Goal: Information Seeking & Learning: Check status

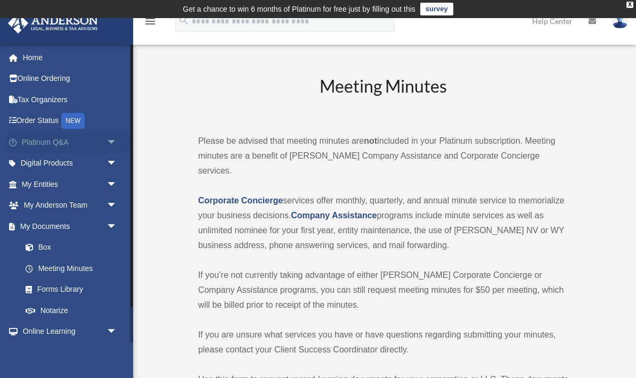
click at [97, 135] on link "Platinum Q&A arrow_drop_down" at bounding box center [70, 141] width 126 height 21
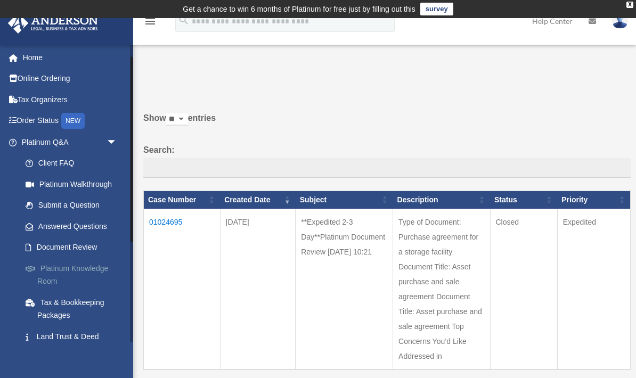
scroll to position [20, 0]
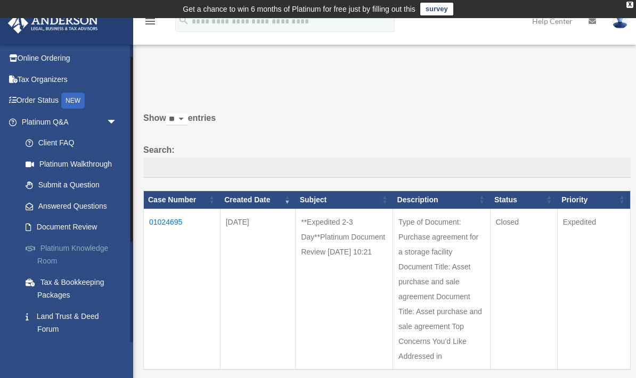
click at [64, 260] on link "Platinum Knowledge Room" at bounding box center [74, 254] width 118 height 34
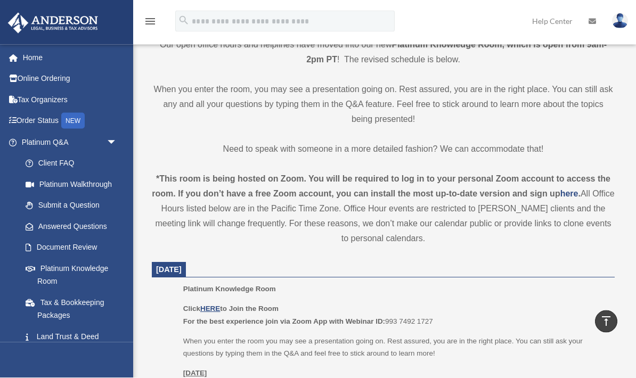
scroll to position [274, 0]
click at [215, 305] on u "HERE" at bounding box center [210, 308] width 20 height 8
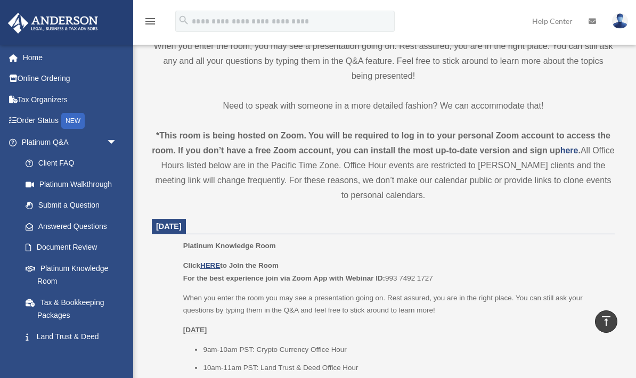
click at [621, 20] on img at bounding box center [620, 20] width 16 height 15
click at [439, 54] on link "My Profile" at bounding box center [446, 50] width 106 height 22
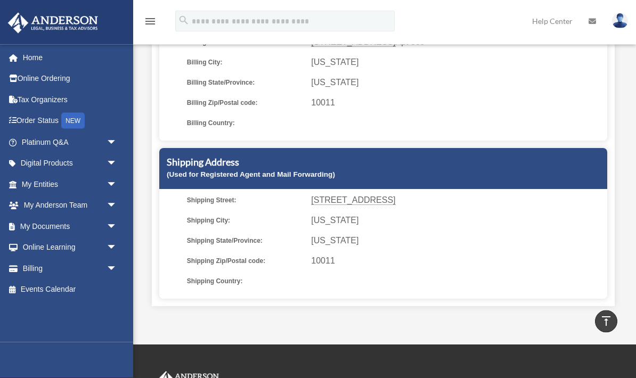
scroll to position [228, 0]
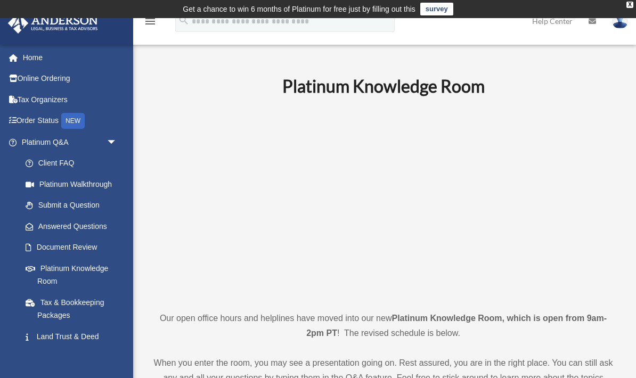
click at [620, 28] on img at bounding box center [620, 20] width 16 height 15
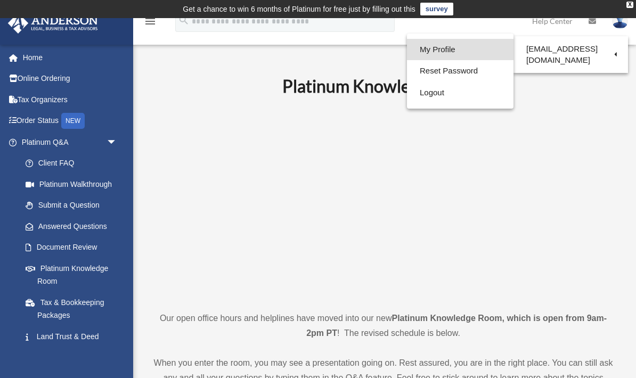
click at [467, 50] on link "My Profile" at bounding box center [460, 50] width 106 height 22
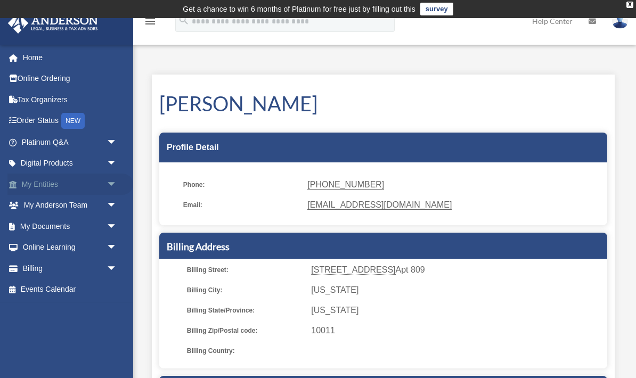
click at [106, 188] on span "arrow_drop_down" at bounding box center [116, 185] width 21 height 22
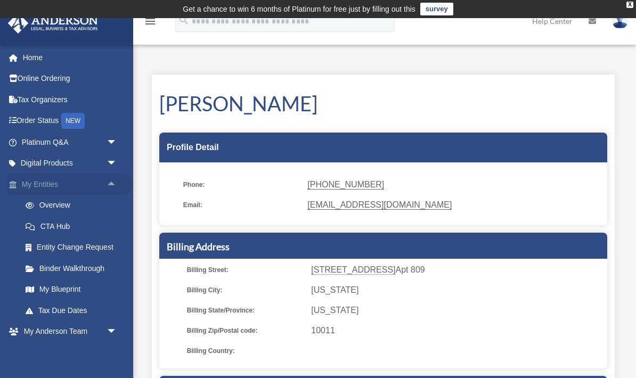
click at [106, 188] on span "arrow_drop_up" at bounding box center [116, 185] width 21 height 22
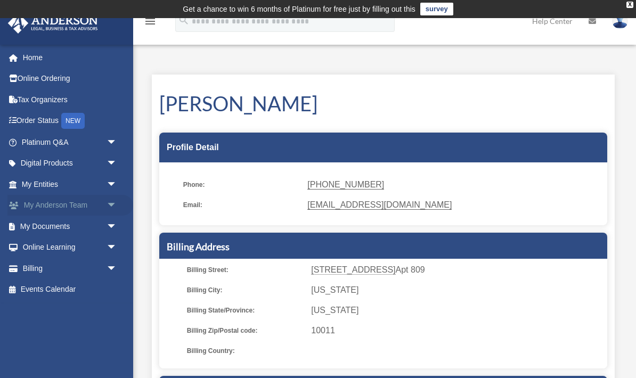
click at [110, 210] on span "arrow_drop_down" at bounding box center [116, 206] width 21 height 22
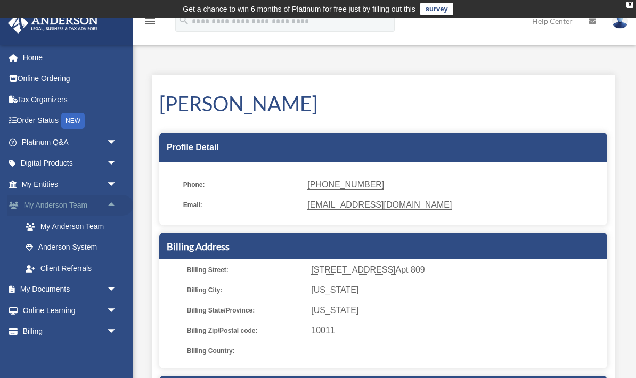
click at [110, 210] on span "arrow_drop_up" at bounding box center [116, 206] width 21 height 22
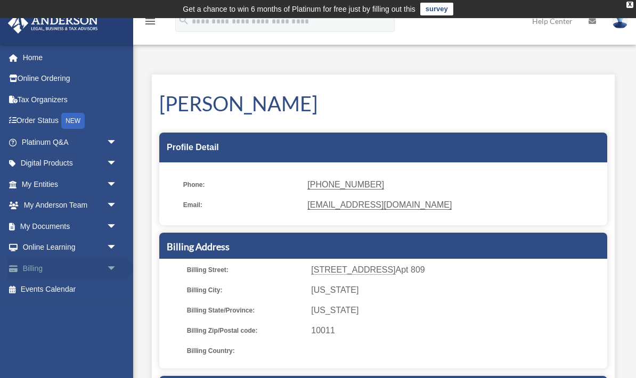
click at [106, 269] on span "arrow_drop_down" at bounding box center [116, 269] width 21 height 22
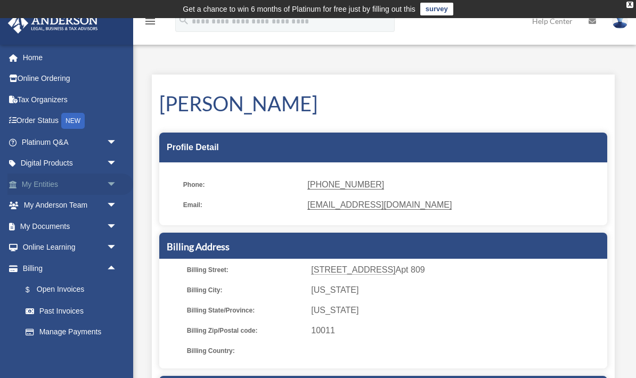
click at [106, 186] on span "arrow_drop_down" at bounding box center [116, 185] width 21 height 22
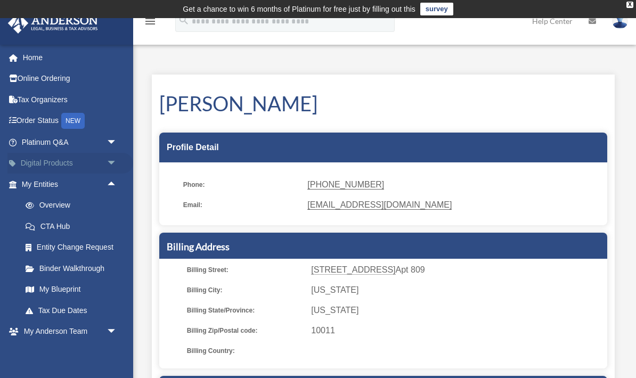
click at [108, 162] on span "arrow_drop_down" at bounding box center [116, 164] width 21 height 22
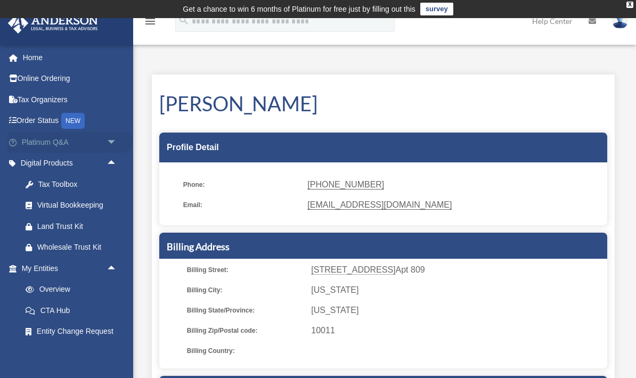
click at [112, 146] on span "arrow_drop_down" at bounding box center [116, 142] width 21 height 22
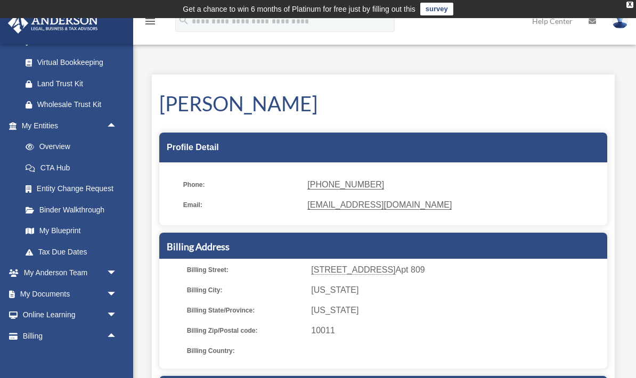
scroll to position [393, 0]
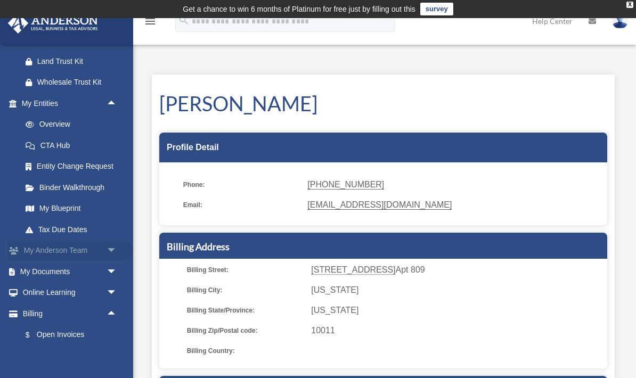
click at [96, 244] on link "My Anderson Team arrow_drop_down" at bounding box center [70, 250] width 126 height 21
click at [114, 241] on span "arrow_drop_down" at bounding box center [116, 251] width 21 height 22
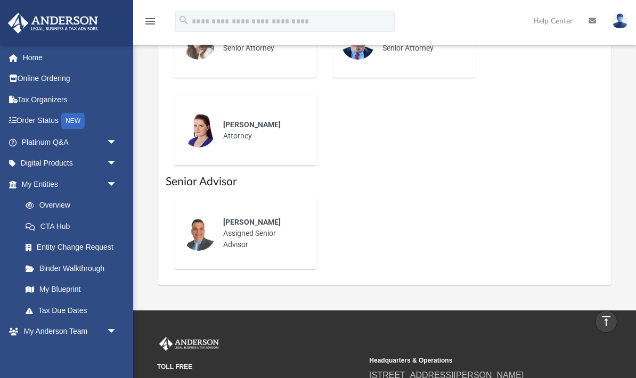
scroll to position [687, 0]
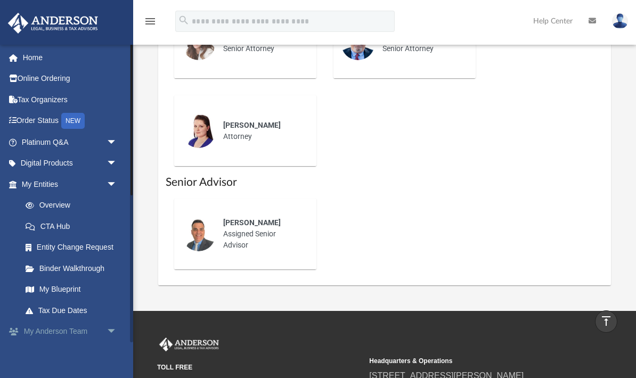
click at [101, 331] on link "My Anderson Team arrow_drop_down" at bounding box center [70, 331] width 126 height 21
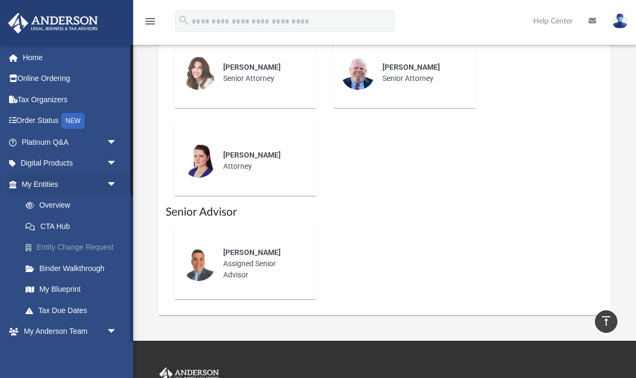
scroll to position [655, 0]
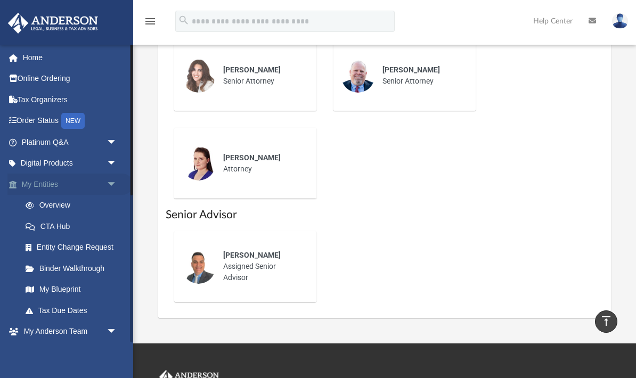
click at [106, 185] on span "arrow_drop_down" at bounding box center [116, 185] width 21 height 22
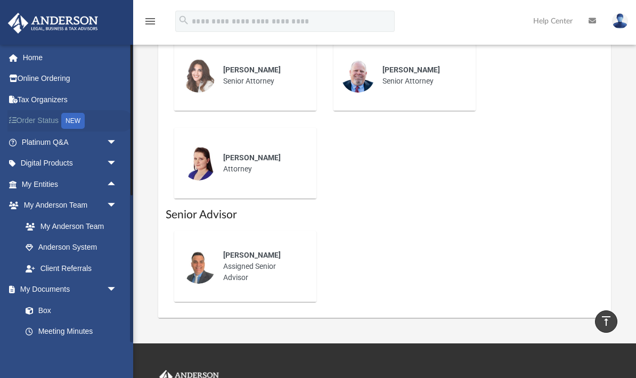
click at [59, 119] on link "Order Status NEW" at bounding box center [70, 121] width 126 height 22
